Goal: Information Seeking & Learning: Learn about a topic

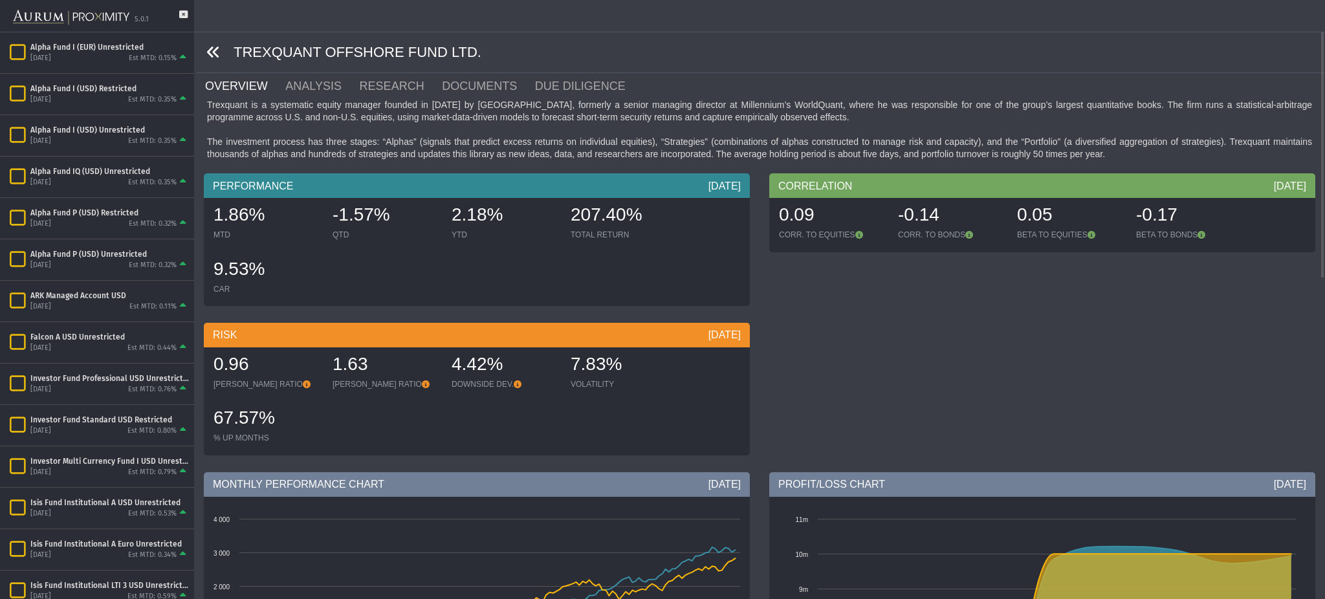
click at [212, 58] on icon at bounding box center [213, 52] width 14 height 14
click at [210, 50] on icon at bounding box center [213, 52] width 14 height 14
click at [213, 51] on icon at bounding box center [213, 52] width 14 height 14
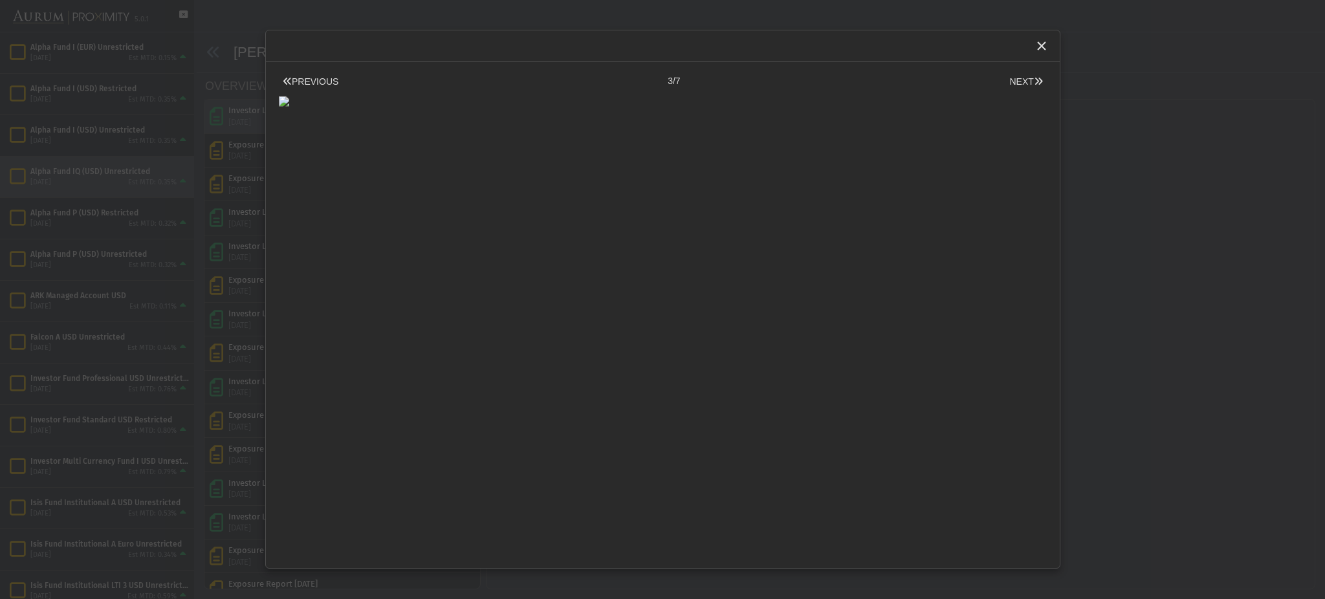
scroll to position [125, 0]
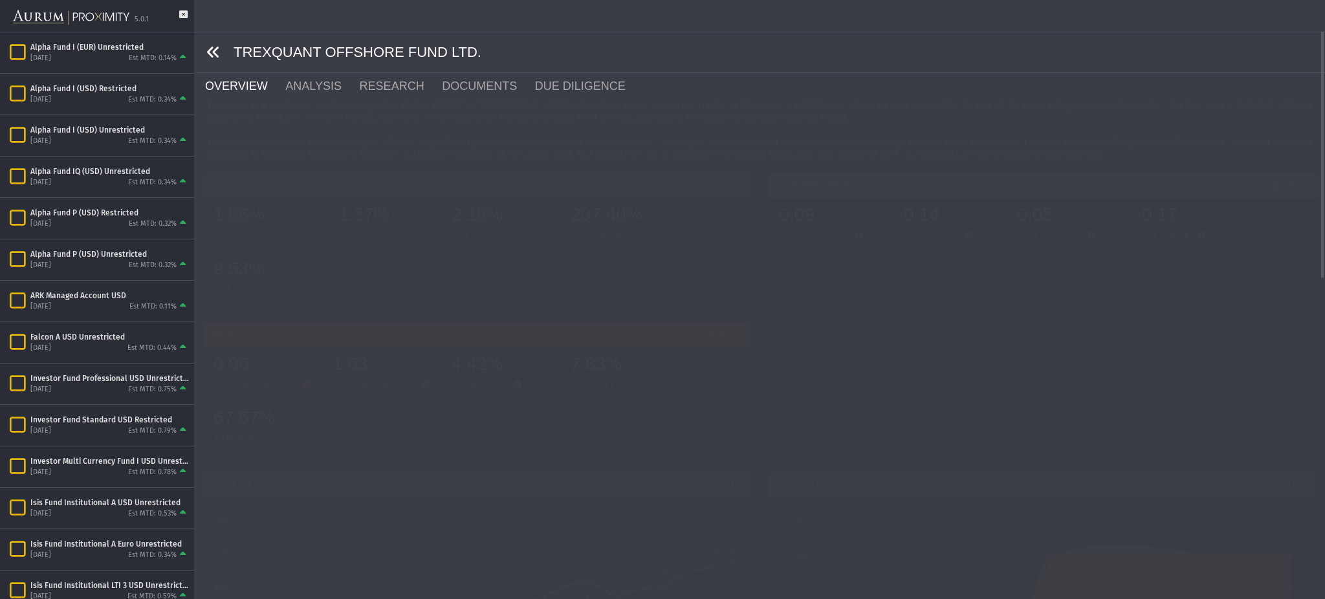
click at [203, 41] on div "TREXQUANT OFFSHORE FUND LTD." at bounding box center [761, 52] width 1128 height 41
click at [208, 45] on icon at bounding box center [213, 52] width 14 height 14
click at [211, 48] on icon at bounding box center [213, 52] width 14 height 14
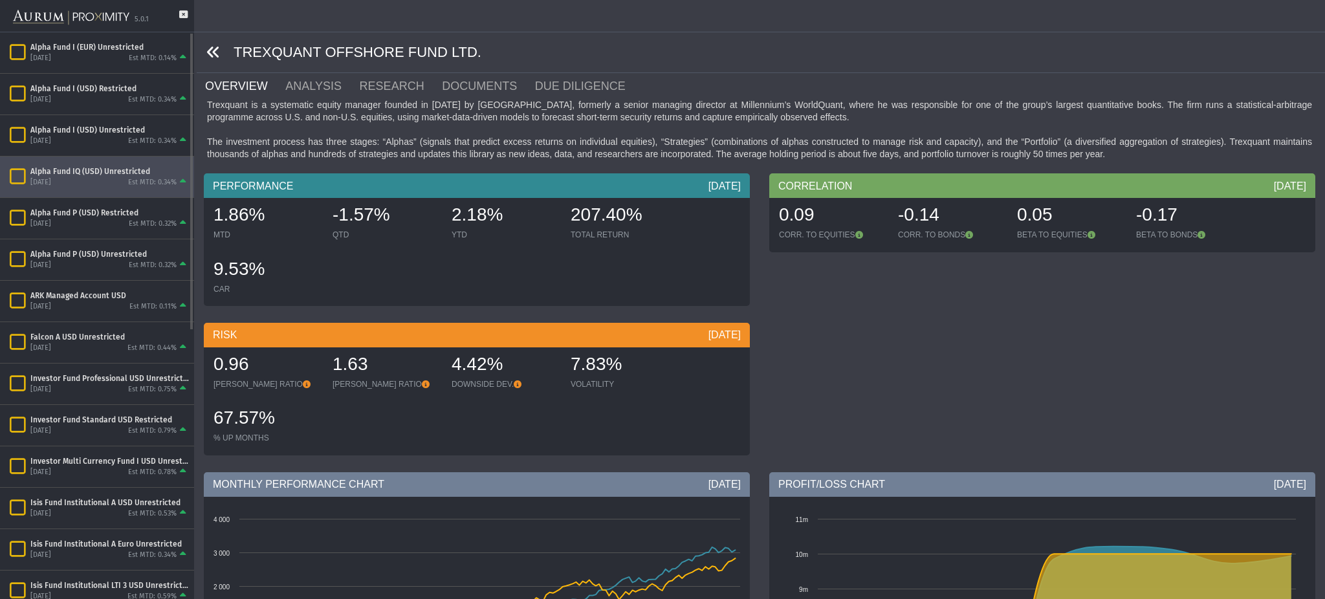
click at [98, 158] on div "Alpha Fund IQ (USD) Unrestricted September 2025 Est MTD: 0.34%" at bounding box center [97, 177] width 194 height 41
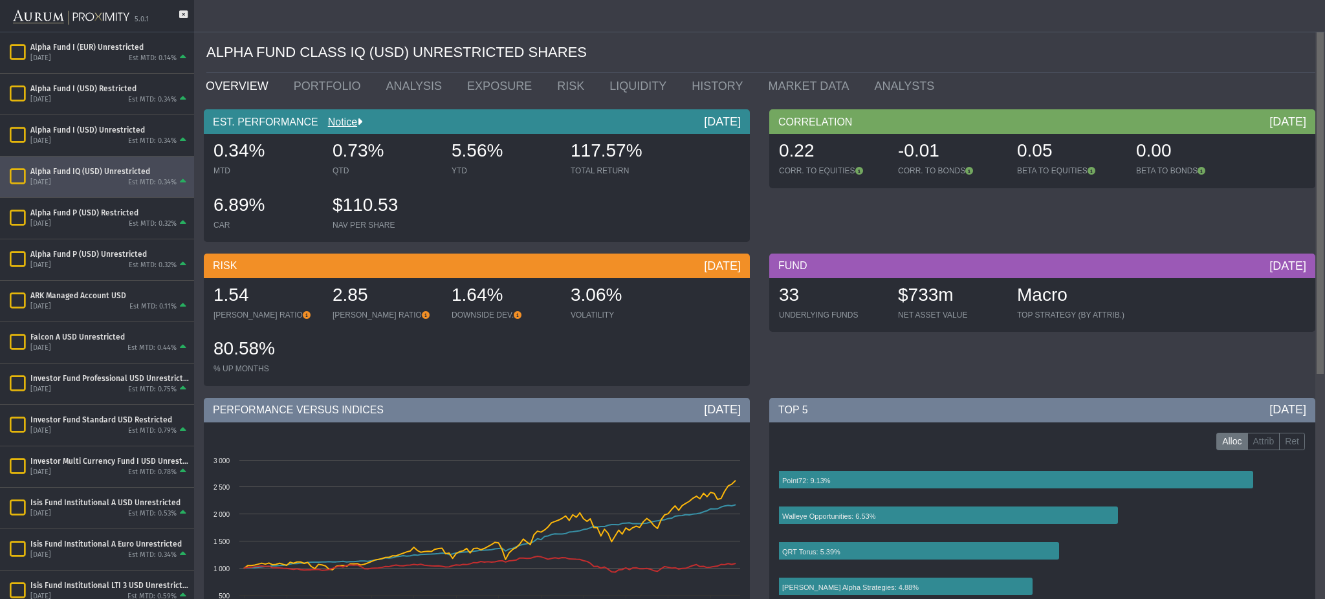
drag, startPoint x: 1323, startPoint y: 106, endPoint x: 1323, endPoint y: 86, distance: 20.0
click at [1323, 86] on body "5.0.1 Pull down to refresh... Release to refresh... Refreshing... Alpha Fund I …" at bounding box center [662, 299] width 1325 height 599
click at [323, 89] on link "PORTFOLIO" at bounding box center [330, 86] width 92 height 26
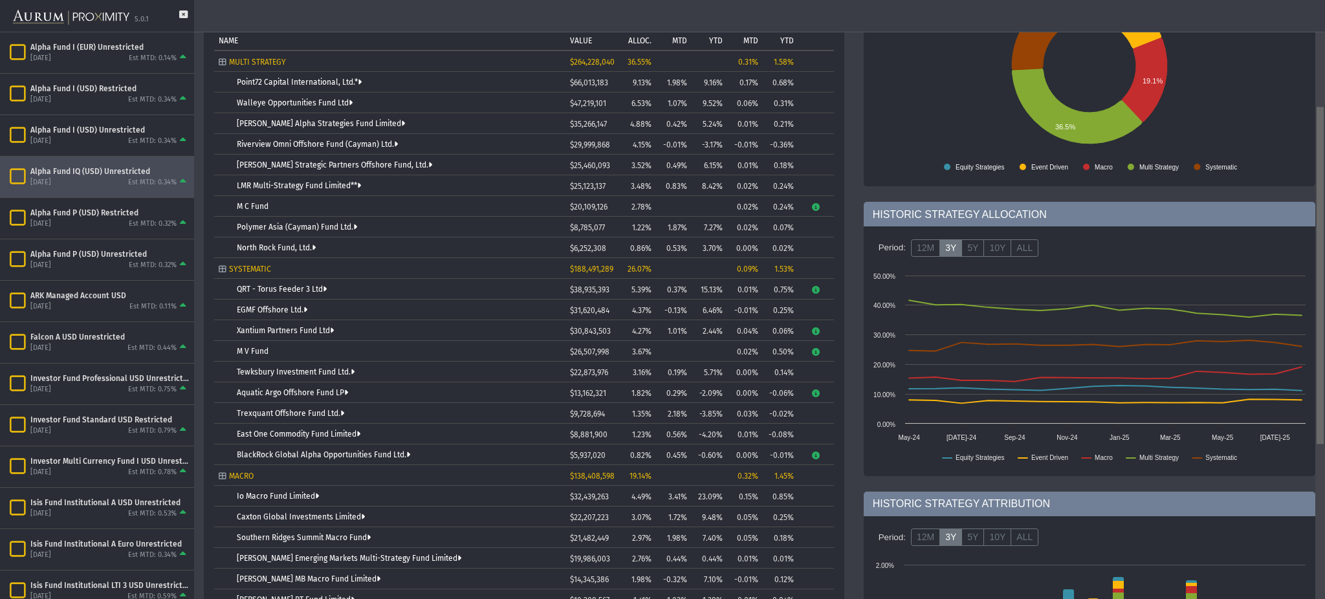
scroll to position [160, 0]
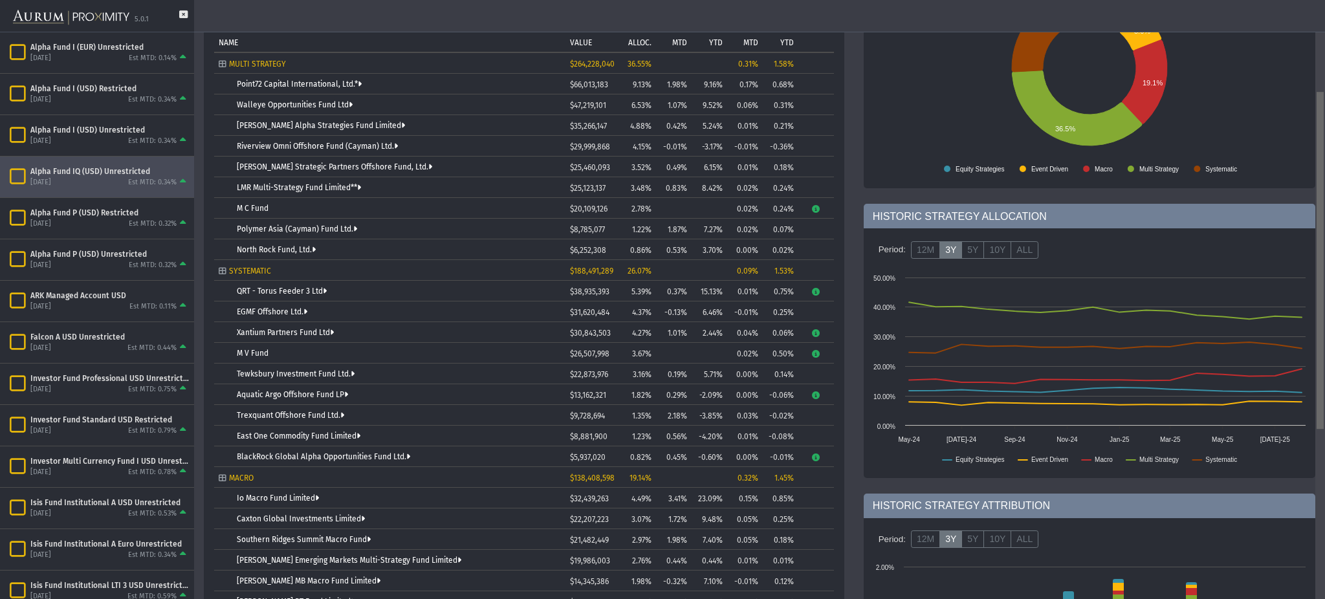
drag, startPoint x: 1323, startPoint y: 106, endPoint x: 1323, endPoint y: 208, distance: 102.2
click at [1323, 208] on body "5.0.1 Pull down to refresh... Release to refresh... Refreshing... Alpha Fund I …" at bounding box center [662, 299] width 1325 height 599
drag, startPoint x: 1323, startPoint y: 186, endPoint x: 1323, endPoint y: 160, distance: 25.9
click at [1323, 161] on body "5.0.1 Pull down to refresh... Release to refresh... Refreshing... Alpha Fund I …" at bounding box center [662, 299] width 1325 height 599
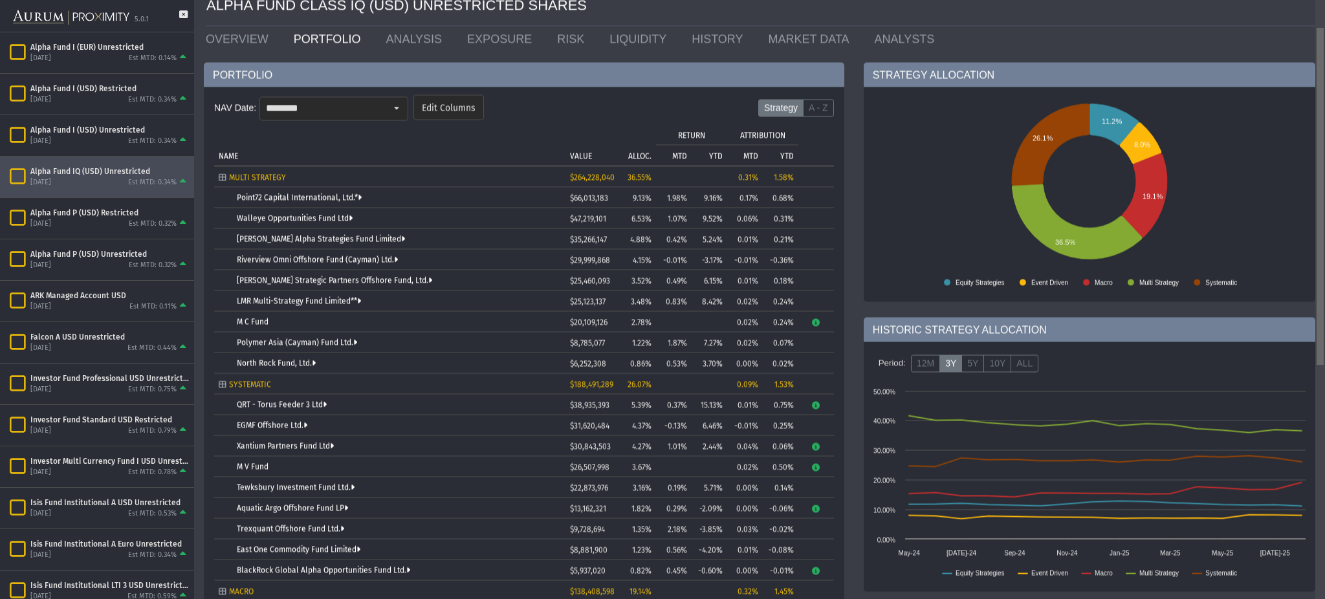
scroll to position [0, 0]
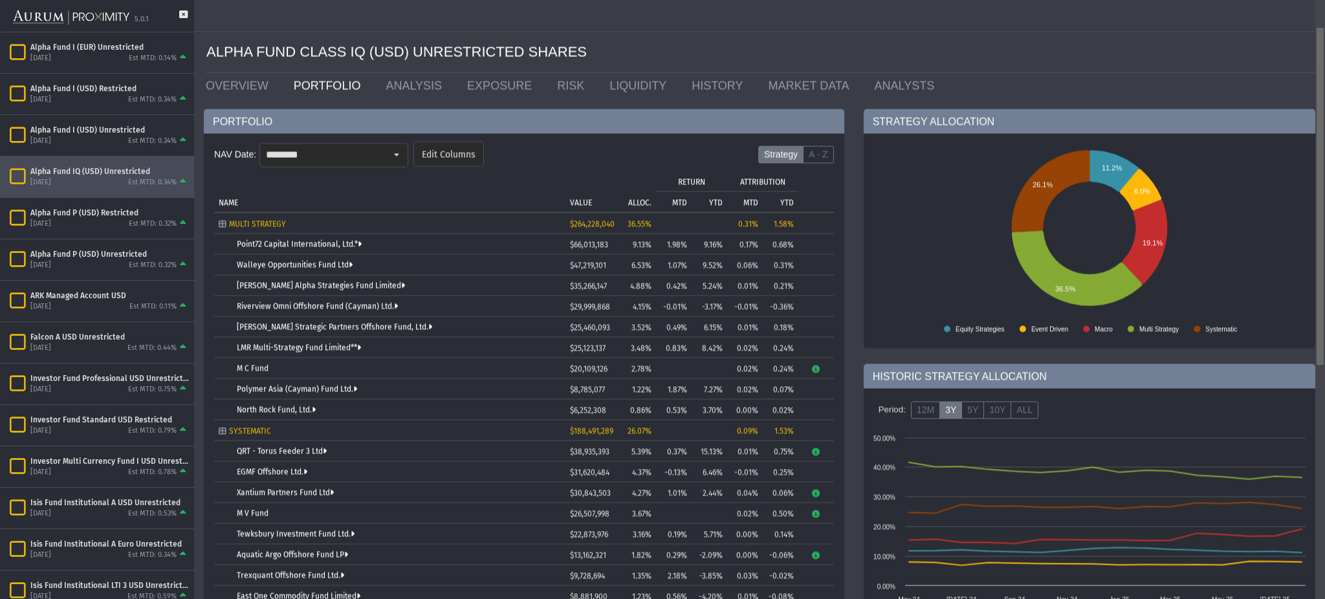
drag, startPoint x: 1323, startPoint y: 155, endPoint x: 1323, endPoint y: 11, distance: 143.6
click at [1323, 11] on body "5.0.1 Pull down to refresh... Release to refresh... Refreshing... Alpha Fund I …" at bounding box center [662, 299] width 1325 height 599
click at [185, 16] on icon at bounding box center [183, 20] width 8 height 21
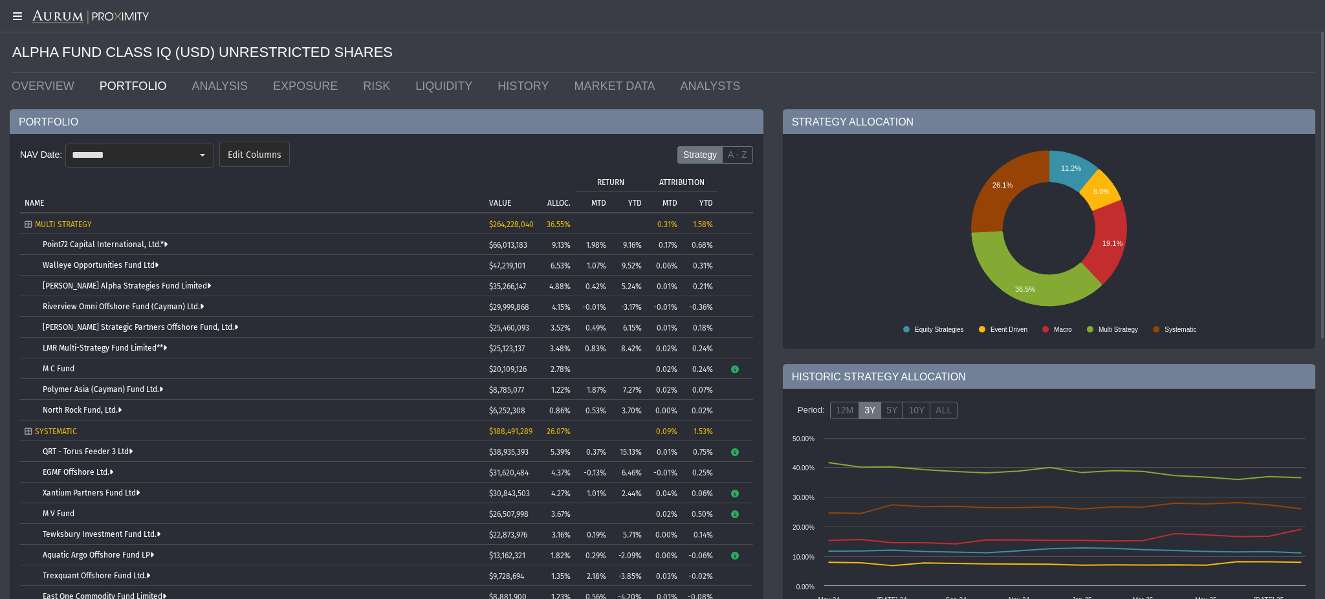
click at [17, 17] on icon at bounding box center [16, 16] width 32 height 10
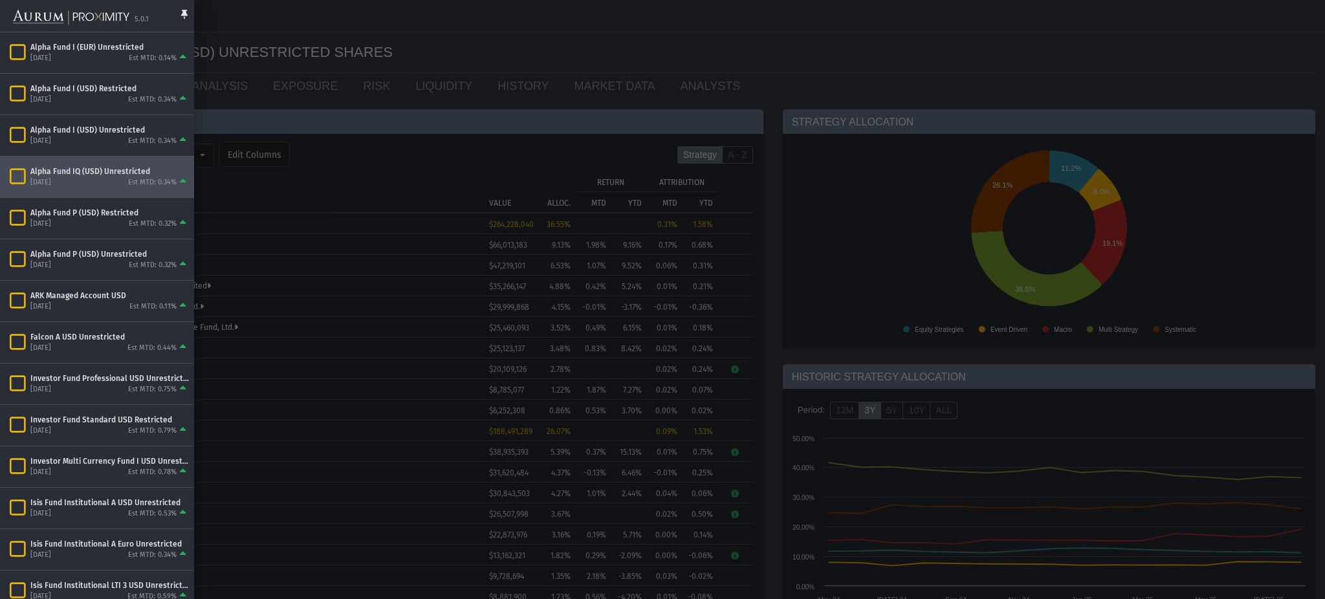
click at [255, 222] on div at bounding box center [662, 299] width 1325 height 599
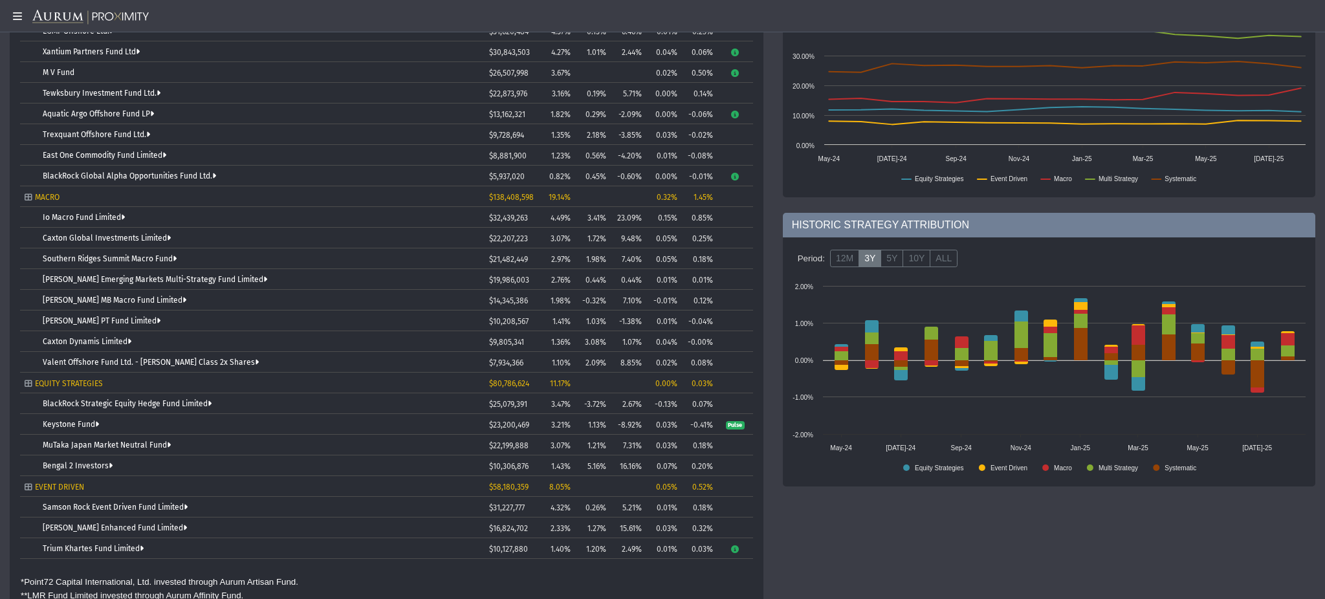
scroll to position [460, 0]
